Goal: Task Accomplishment & Management: Use online tool/utility

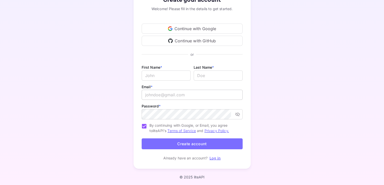
scroll to position [41, 0]
type input "[EMAIL_ADDRESS][DOMAIN_NAME]"
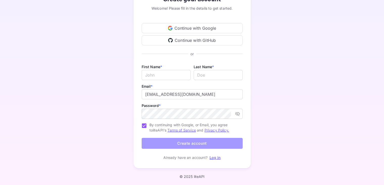
click at [211, 143] on button "Create account" at bounding box center [192, 143] width 101 height 11
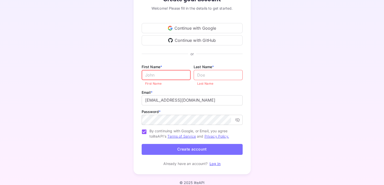
click at [166, 70] on input "Email *" at bounding box center [166, 75] width 49 height 10
click at [267, 98] on div "Create your account Welcome! Please fill in the details to get started. Continu…" at bounding box center [192, 80] width 340 height 199
click at [211, 163] on link "Log in" at bounding box center [215, 163] width 11 height 4
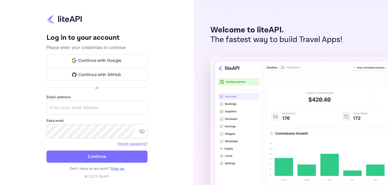
type input "[EMAIL_ADDRESS][DOMAIN_NAME]"
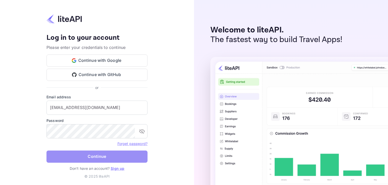
click at [120, 154] on button "Continue" at bounding box center [97, 156] width 101 height 12
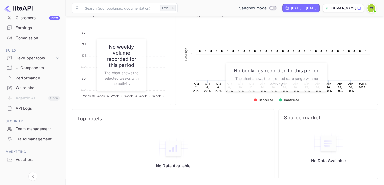
scroll to position [59, 0]
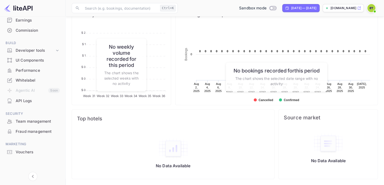
click at [44, 101] on div "API Logs" at bounding box center [38, 101] width 44 height 6
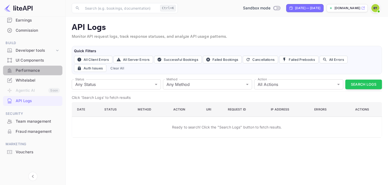
click at [43, 72] on div "Performance" at bounding box center [38, 70] width 44 height 6
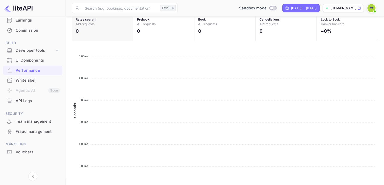
scroll to position [209, 0]
click at [55, 52] on icon at bounding box center [57, 50] width 5 height 5
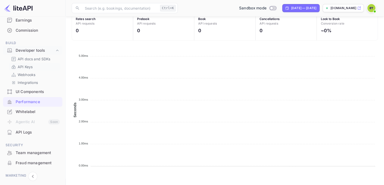
click at [38, 65] on link "API Keys" at bounding box center [34, 66] width 47 height 5
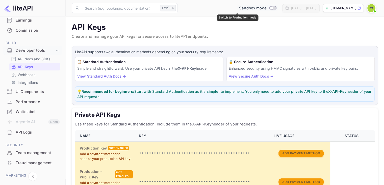
click at [267, 8] on input "Switch to Production mode" at bounding box center [272, 7] width 10 height 3
checkbox input "false"
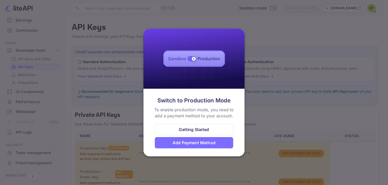
click at [284, 61] on div at bounding box center [194, 92] width 388 height 185
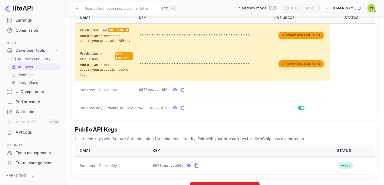
scroll to position [134, 0]
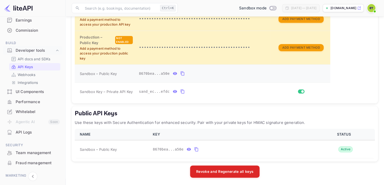
click at [173, 73] on icon "private api keys table" at bounding box center [175, 73] width 4 height 3
click at [173, 90] on icon "private api keys table" at bounding box center [175, 91] width 4 height 3
click at [187, 149] on icon "public api keys table" at bounding box center [189, 149] width 5 height 6
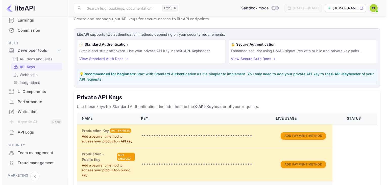
scroll to position [0, 0]
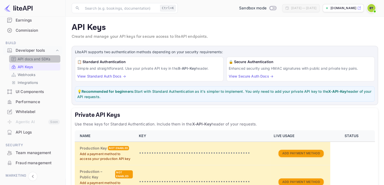
click at [36, 58] on p "API docs and SDKs" at bounding box center [34, 58] width 33 height 5
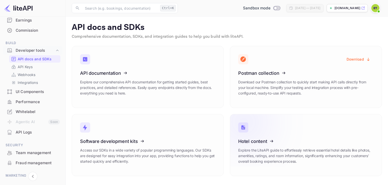
click at [285, 152] on icon at bounding box center [269, 140] width 79 height 52
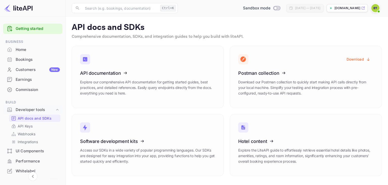
click at [38, 81] on div "Earnings" at bounding box center [38, 80] width 44 height 6
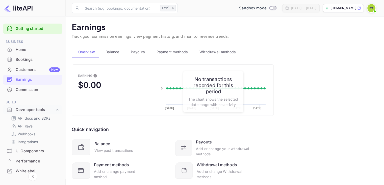
click at [105, 51] on div "Balance" at bounding box center [111, 52] width 17 height 6
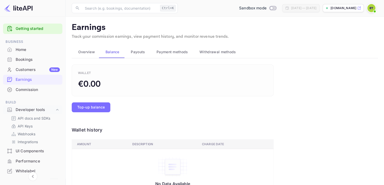
click at [129, 52] on div "Payouts" at bounding box center [138, 52] width 18 height 6
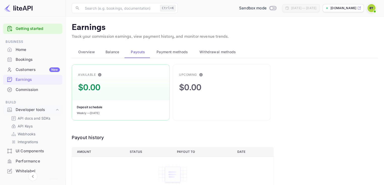
click at [182, 52] on span "Payment methods" at bounding box center [173, 52] width 32 height 6
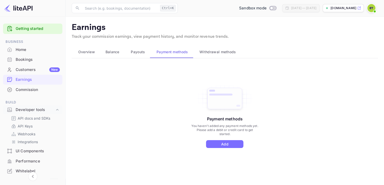
click at [209, 53] on span "Withdrawal methods" at bounding box center [218, 52] width 36 height 6
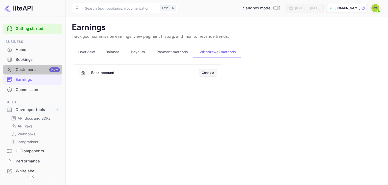
click at [33, 71] on div "Customers New" at bounding box center [38, 70] width 44 height 6
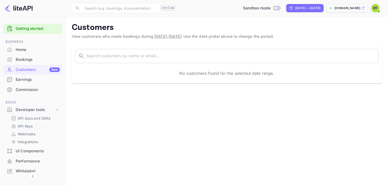
click at [35, 126] on link "API Keys" at bounding box center [34, 125] width 47 height 5
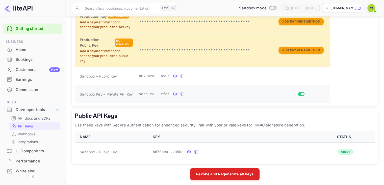
scroll to position [134, 0]
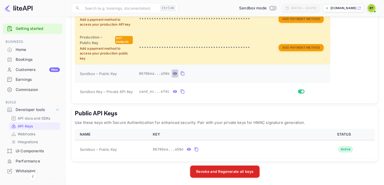
click at [173, 74] on icon "private api keys table" at bounding box center [175, 73] width 4 height 3
click at [173, 90] on icon "private api keys table" at bounding box center [175, 91] width 4 height 3
click at [187, 147] on icon "public api keys table" at bounding box center [189, 149] width 5 height 6
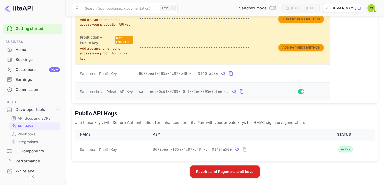
click at [35, 139] on p "Integrations" at bounding box center [28, 141] width 20 height 5
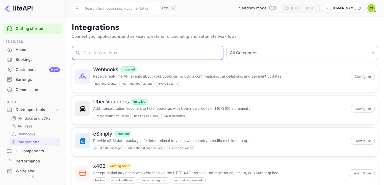
click at [166, 52] on input "text" at bounding box center [153, 53] width 140 height 14
click at [259, 45] on div "All Categories Developer Tools Travel Services Payment Systems ​" at bounding box center [301, 51] width 155 height 17
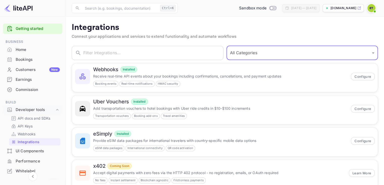
click at [259, 51] on select "All Categories Developer Tools Travel Services Payment Systems" at bounding box center [303, 53] width 152 height 14
click at [199, 52] on input "text" at bounding box center [153, 53] width 140 height 14
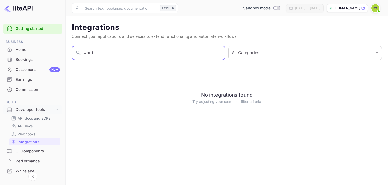
type input "word"
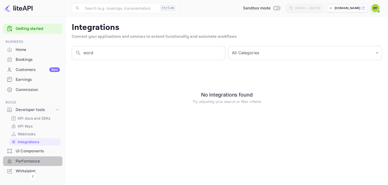
click at [45, 160] on div "Performance" at bounding box center [38, 161] width 44 height 6
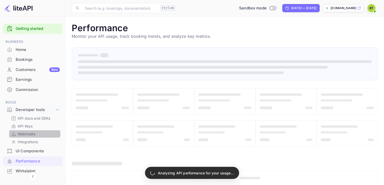
click at [36, 134] on link "Webhooks" at bounding box center [34, 133] width 47 height 5
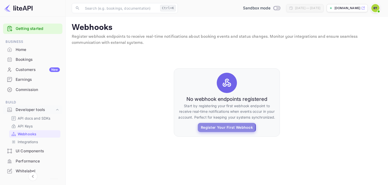
click at [213, 125] on button "Register Your First Webhook" at bounding box center [227, 127] width 58 height 9
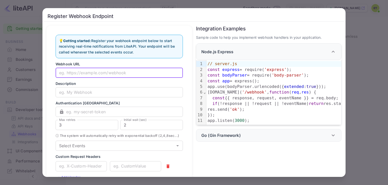
click at [119, 73] on input "text" at bounding box center [119, 72] width 127 height 10
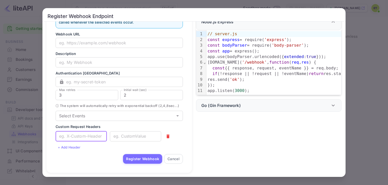
click at [84, 134] on input "text" at bounding box center [81, 136] width 51 height 10
click at [245, 108] on div "Go (Gin Framework)" at bounding box center [265, 105] width 129 height 6
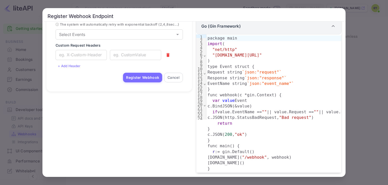
scroll to position [0, 0]
